Goal: Task Accomplishment & Management: Complete application form

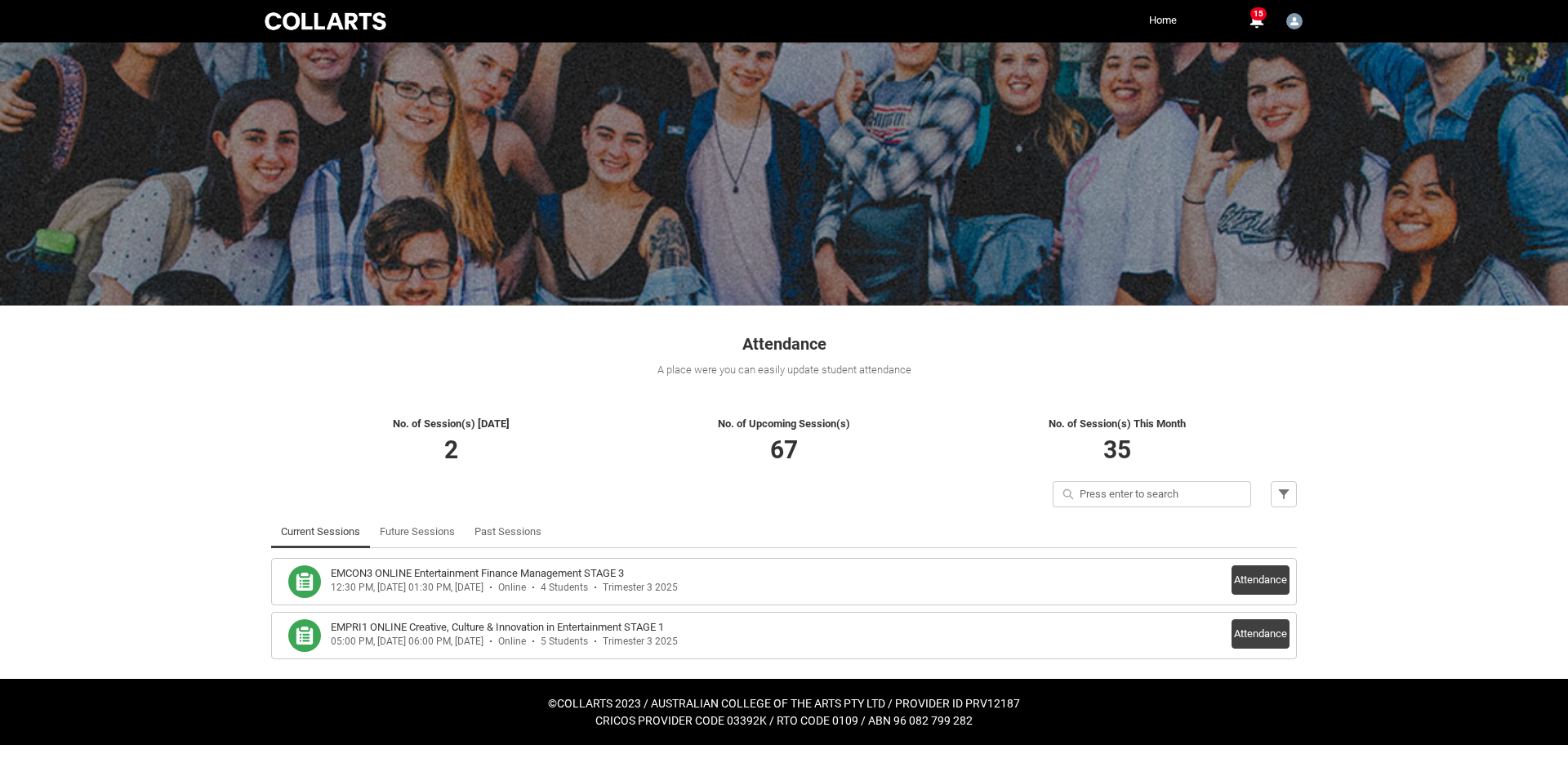
click at [1295, 640] on li "EMPRI1 ONLINE Creative, Culture & Innovation in Entertainment STAGE 1 05:00 PM,…" at bounding box center [784, 635] width 1025 height 47
click at [1268, 641] on button "Attendance" at bounding box center [1261, 634] width 58 height 29
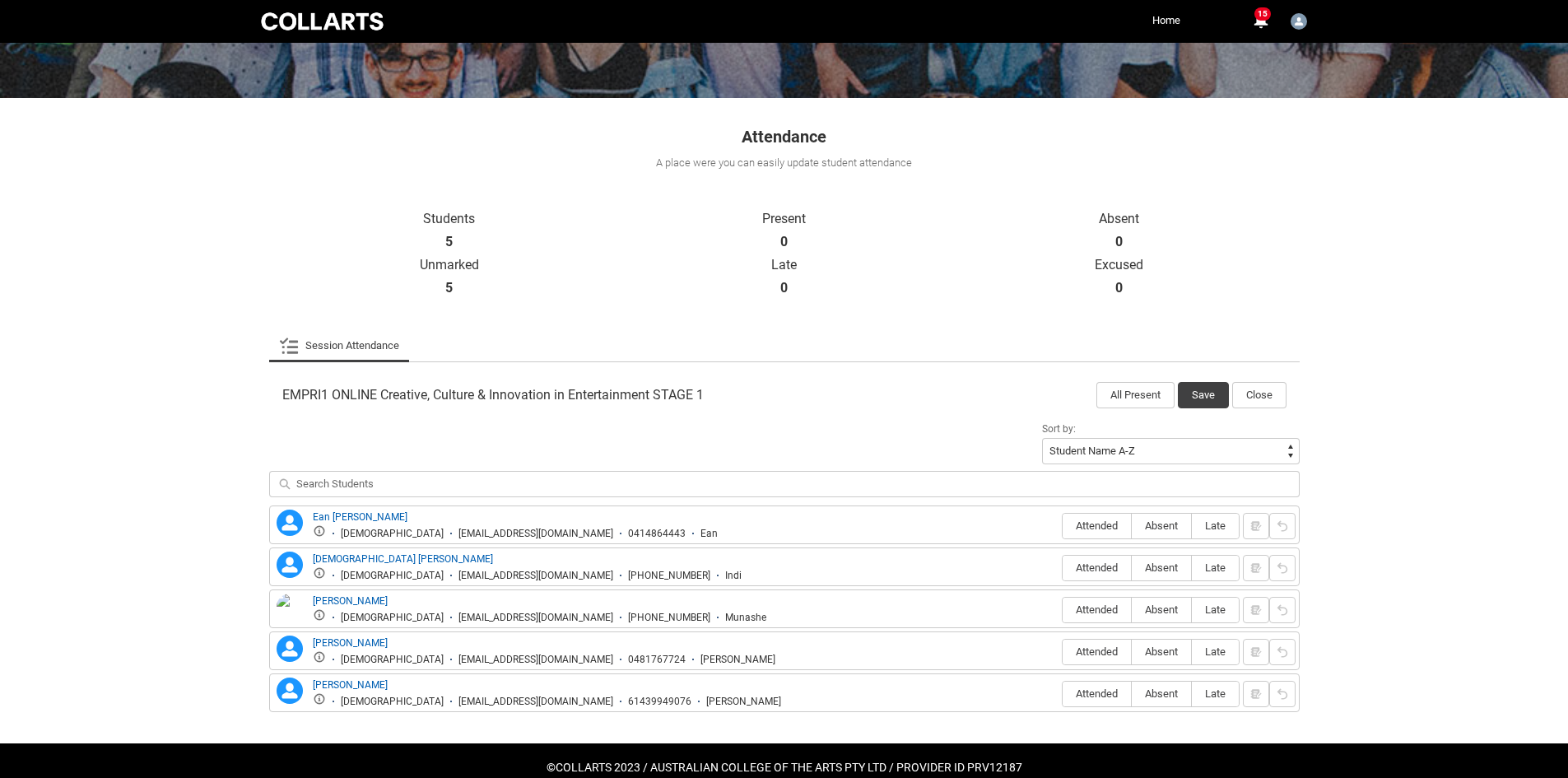
scroll to position [242, 0]
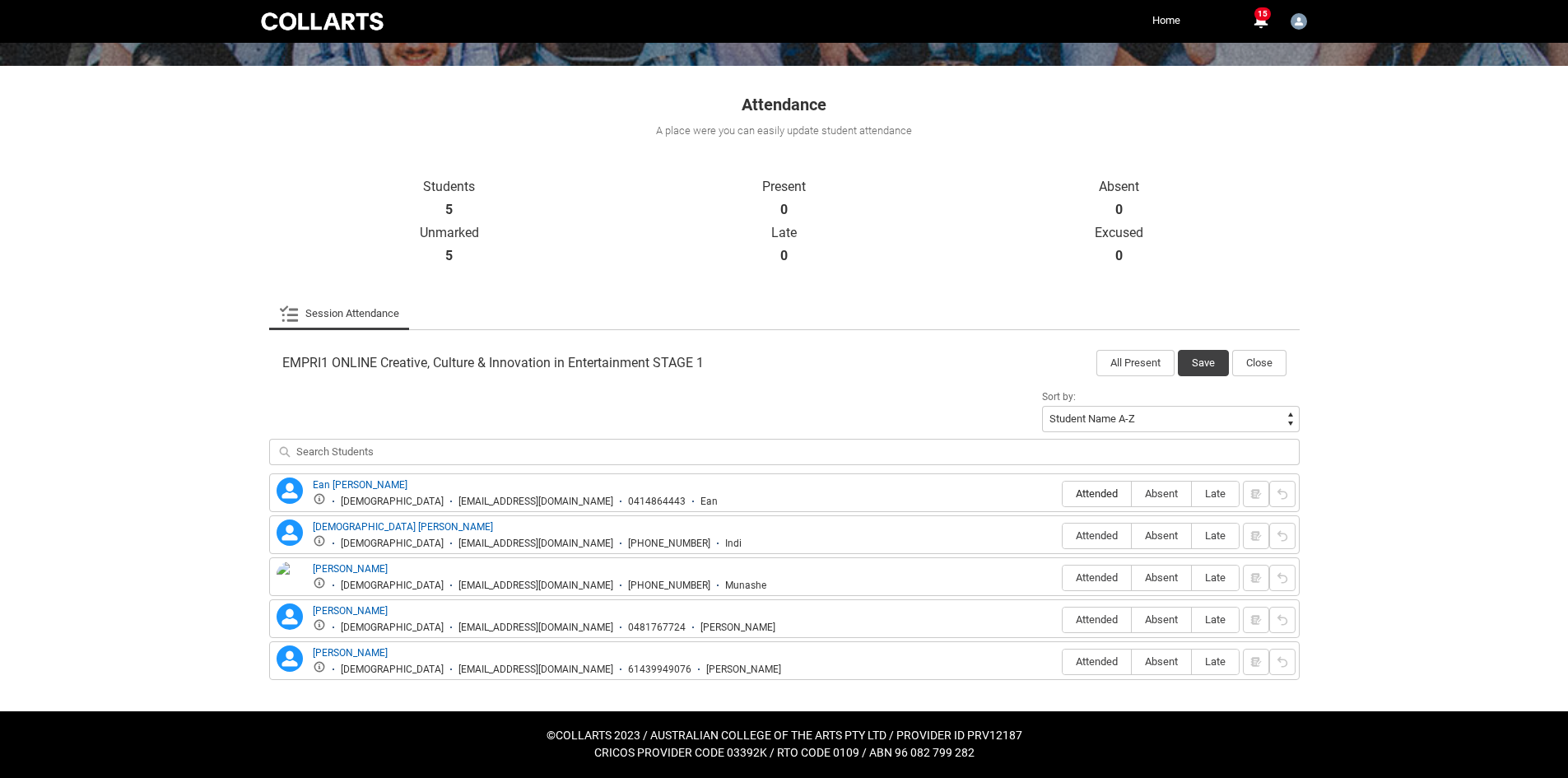
click at [1080, 492] on span "Attended" at bounding box center [1097, 493] width 68 height 13
click at [1063, 493] on input "Attended" at bounding box center [1062, 493] width 1 height 1
type lightning-radio-group "Attended"
radio input "true"
click at [1102, 542] on label "Attended" at bounding box center [1097, 536] width 68 height 25
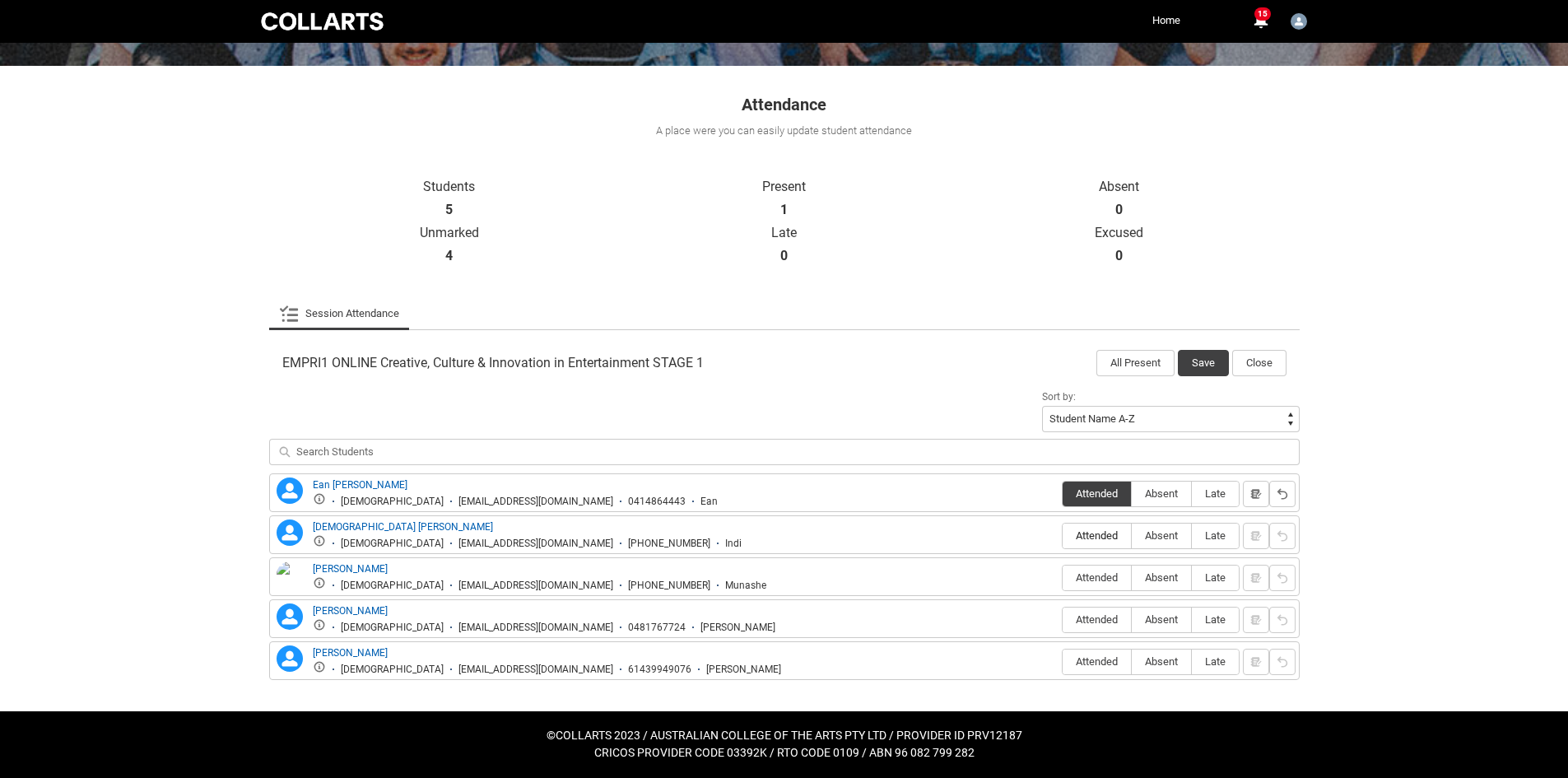
click at [1063, 536] on input "Attended" at bounding box center [1062, 535] width 1 height 1
type lightning-radio-group "Attended"
radio input "true"
click at [1159, 577] on span "Absent" at bounding box center [1161, 577] width 60 height 13
click at [1132, 577] on input "Absent" at bounding box center [1131, 577] width 1 height 1
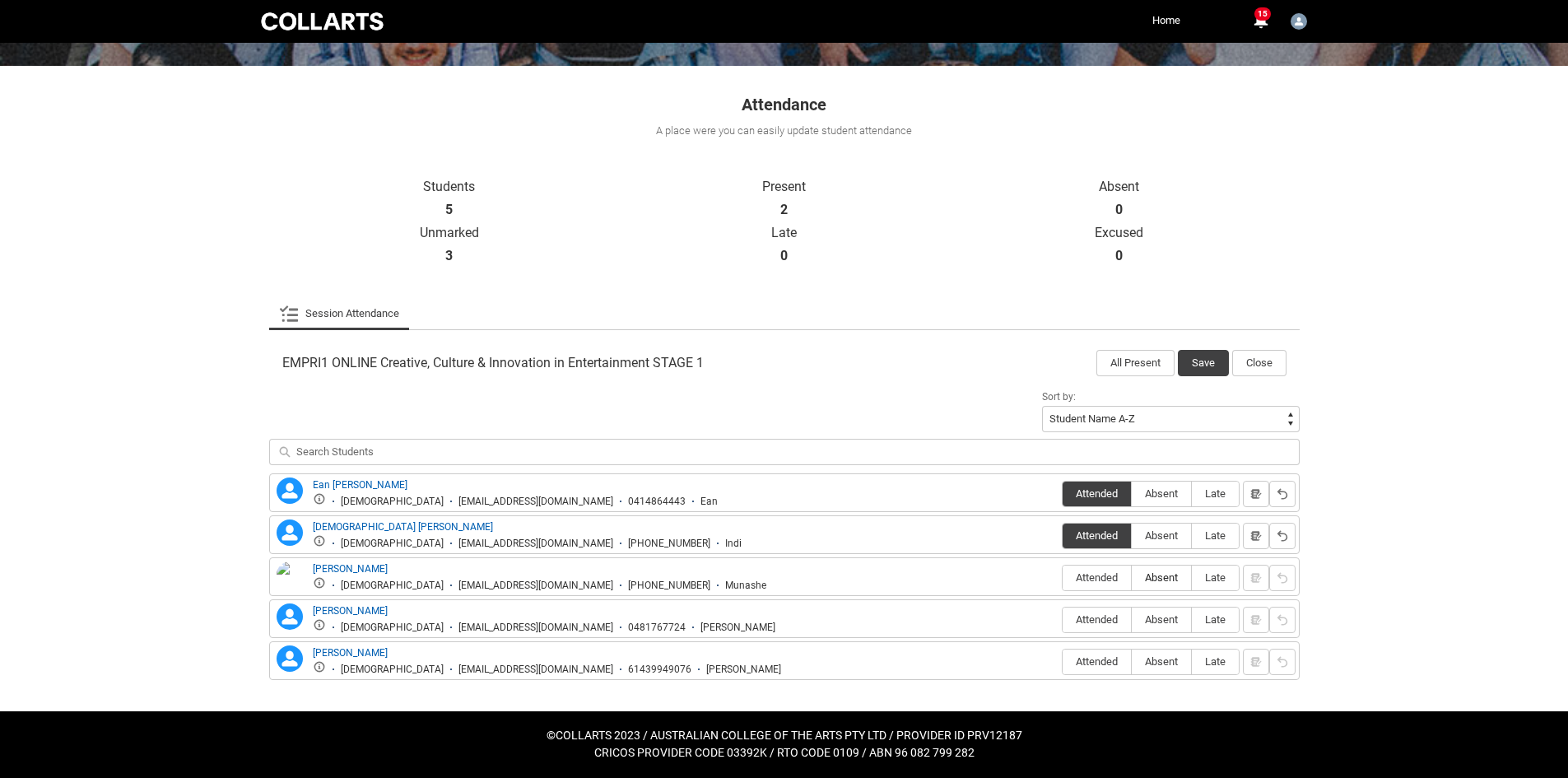
type lightning-radio-group "Absent"
radio input "true"
click at [1177, 627] on label "Absent" at bounding box center [1161, 620] width 60 height 25
click at [1132, 620] on input "Absent" at bounding box center [1131, 619] width 1 height 1
type lightning-radio-group "Absent"
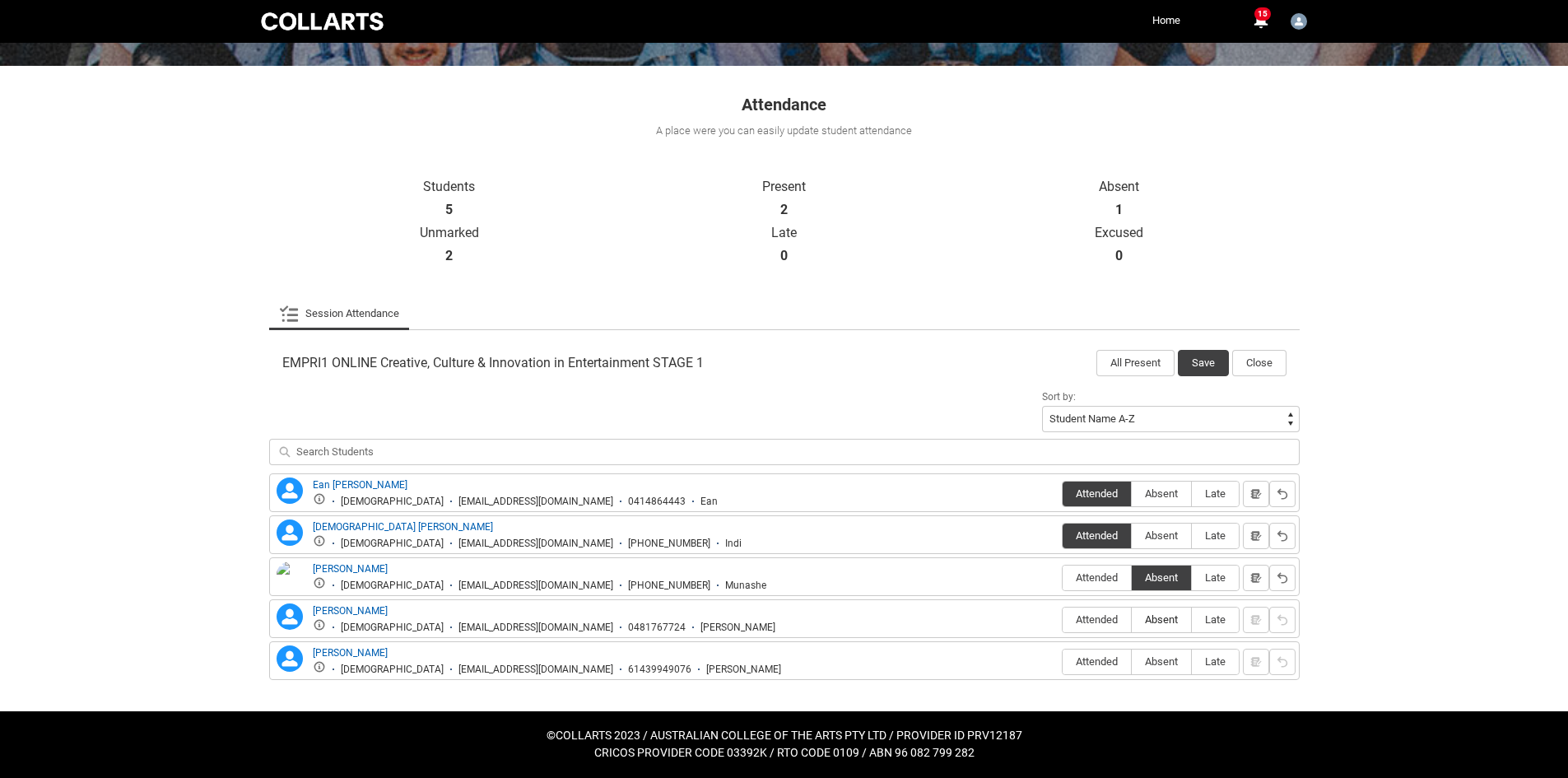
radio input "true"
click at [1173, 660] on span "Absent" at bounding box center [1161, 661] width 60 height 13
click at [1132, 661] on input "Absent" at bounding box center [1131, 661] width 1 height 1
type lightning-radio-group "Absent"
radio input "true"
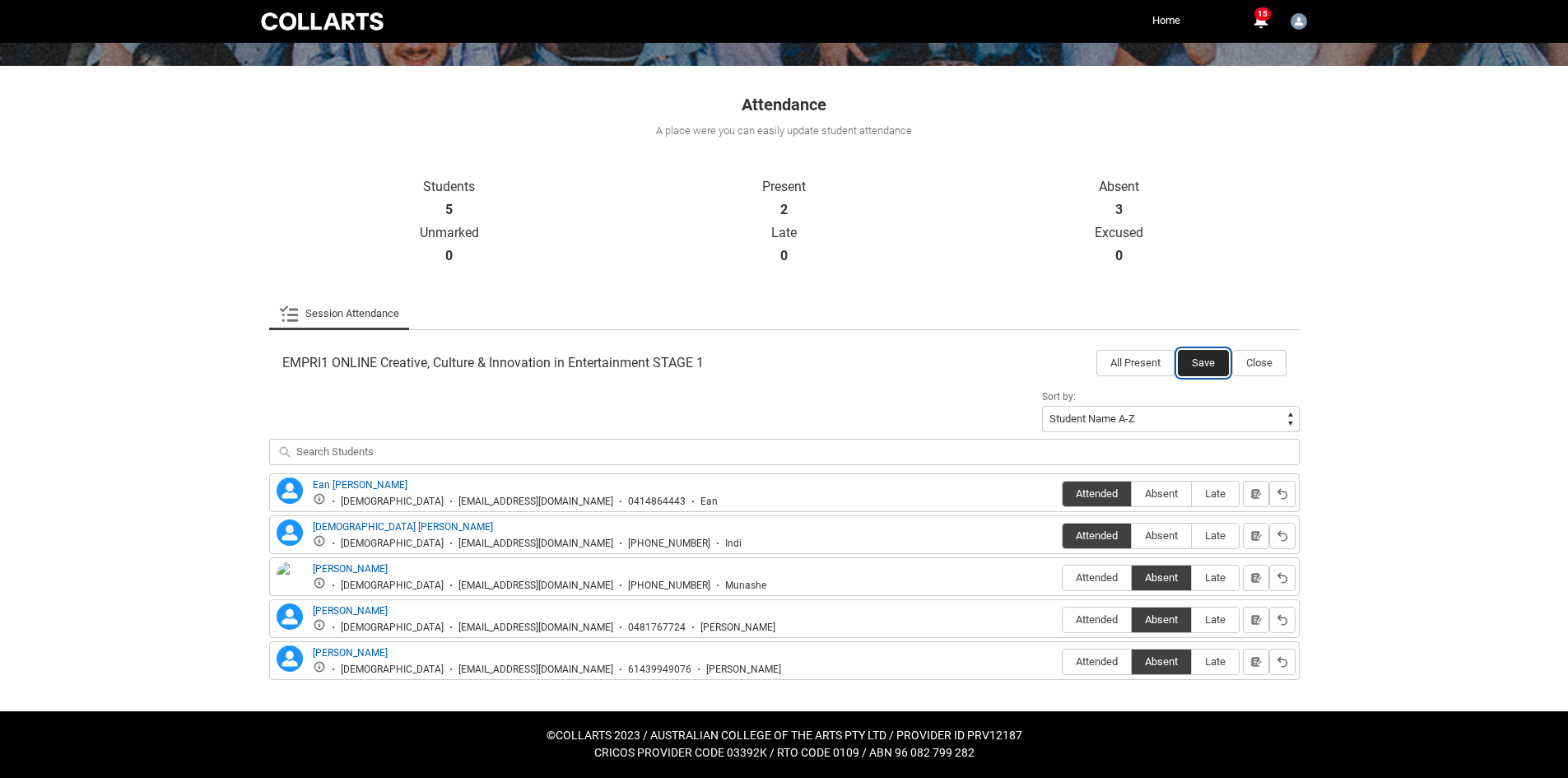
click at [1196, 374] on button "Save" at bounding box center [1203, 363] width 51 height 26
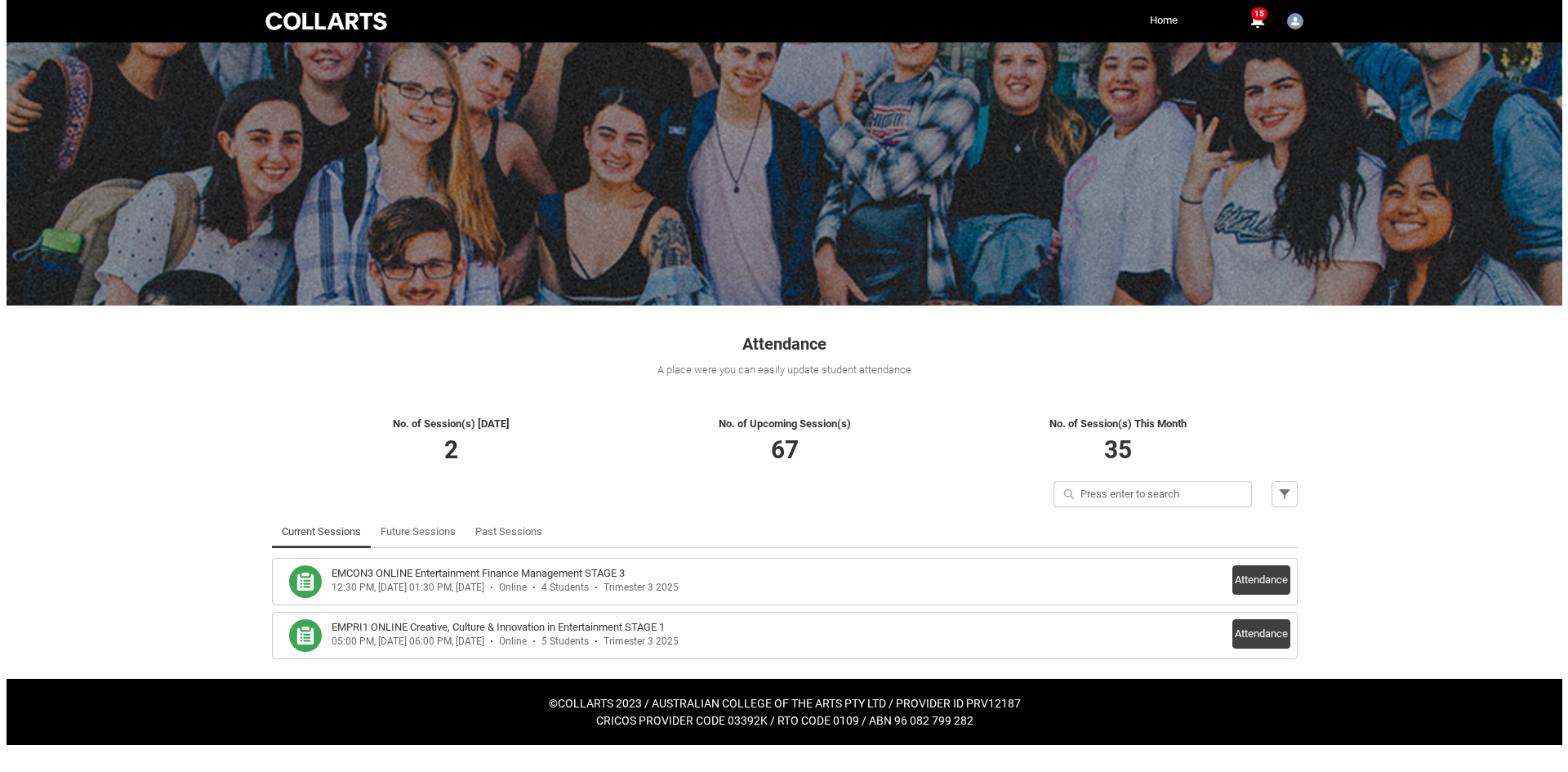
scroll to position [0, 0]
